Goal: Use online tool/utility: Utilize a website feature to perform a specific function

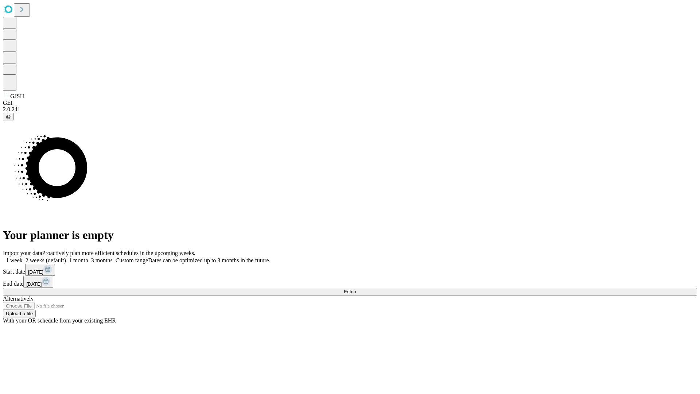
click at [356, 289] on span "Fetch" at bounding box center [350, 291] width 12 height 5
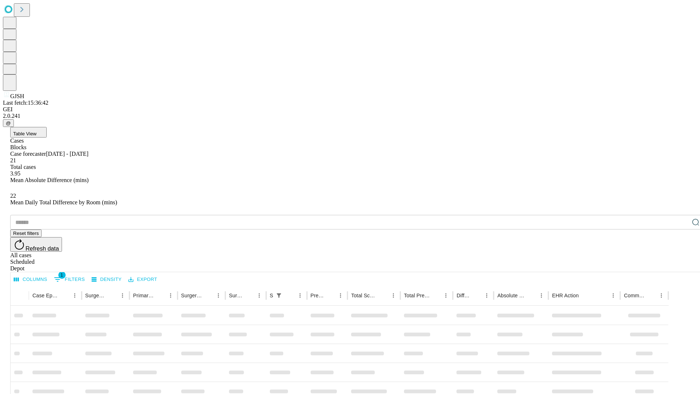
click at [36, 131] on span "Table View" at bounding box center [24, 133] width 23 height 5
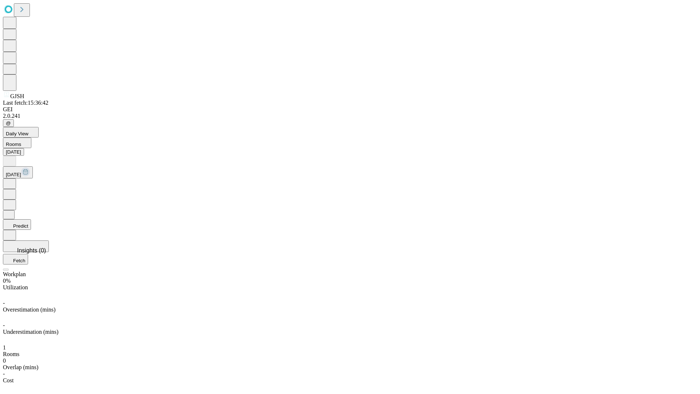
click at [31, 219] on button "Predict" at bounding box center [17, 224] width 28 height 11
